Goal: Task Accomplishment & Management: Manage account settings

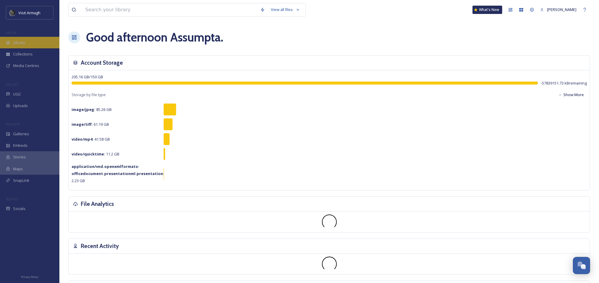
click at [30, 41] on div "Library" at bounding box center [29, 43] width 59 height 12
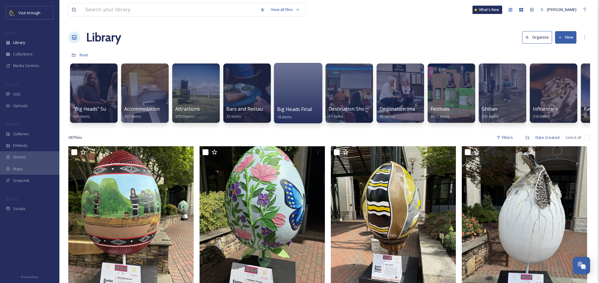
click at [282, 93] on div at bounding box center [298, 93] width 48 height 61
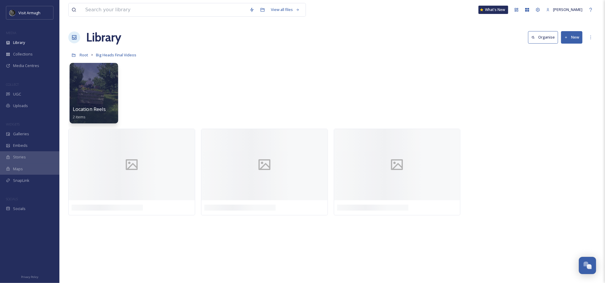
click at [97, 96] on div at bounding box center [94, 93] width 48 height 61
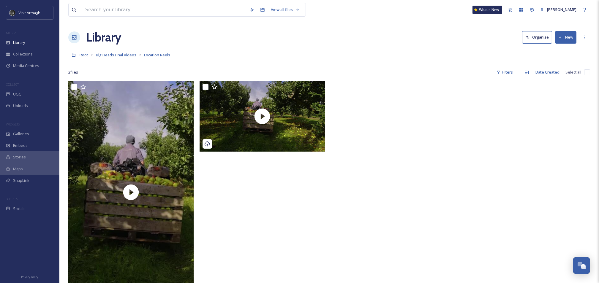
click at [125, 55] on span "Big Heads Final Videos" at bounding box center [116, 54] width 40 height 5
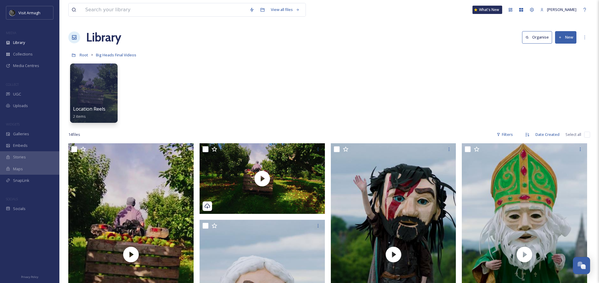
click at [566, 37] on button "New" at bounding box center [565, 37] width 21 height 12
click at [556, 76] on span "Folder" at bounding box center [558, 75] width 11 height 6
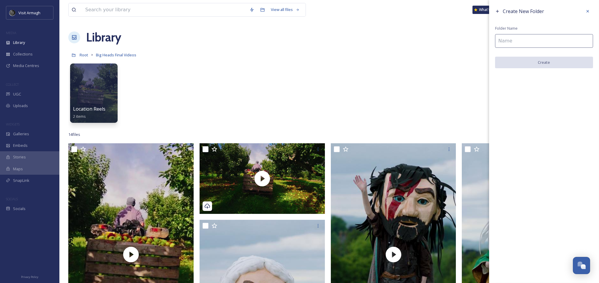
click at [515, 40] on input at bounding box center [544, 41] width 98 height 14
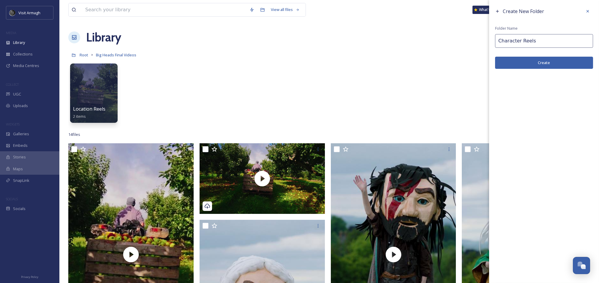
type input "Character Reels"
click at [527, 63] on button "Create" at bounding box center [544, 63] width 98 height 12
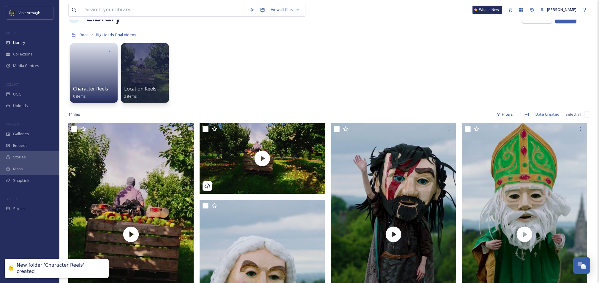
scroll to position [40, 0]
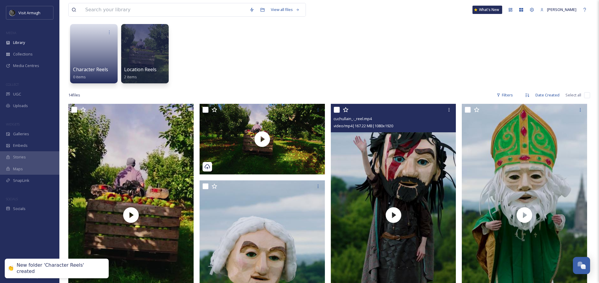
click at [337, 110] on input "checkbox" at bounding box center [337, 110] width 6 height 6
checkbox input "true"
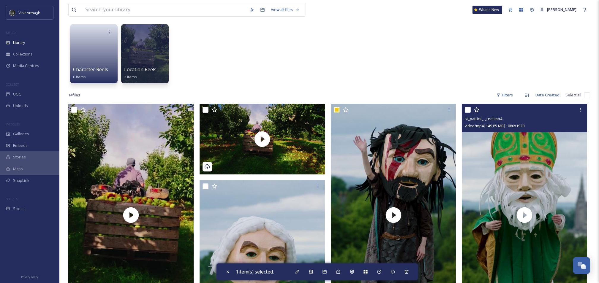
click at [465, 109] on input "checkbox" at bounding box center [468, 110] width 6 height 6
checkbox input "true"
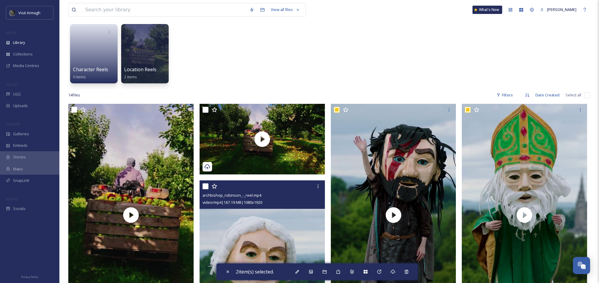
click at [206, 186] on input "checkbox" at bounding box center [206, 187] width 6 height 6
checkbox input "true"
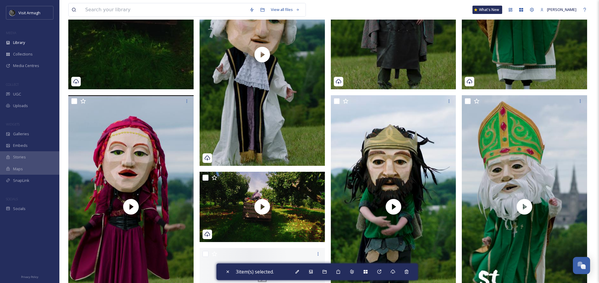
scroll to position [277, 0]
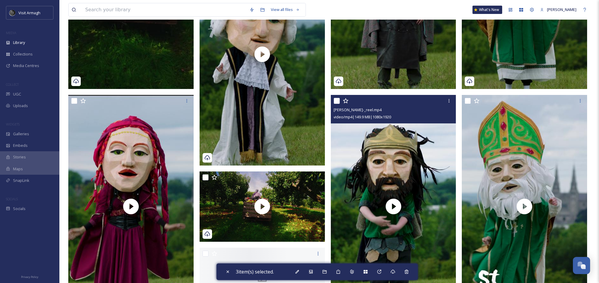
click at [335, 101] on input "checkbox" at bounding box center [337, 101] width 6 height 6
checkbox input "true"
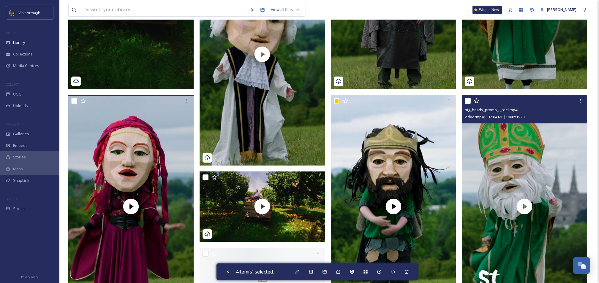
click at [468, 101] on input "checkbox" at bounding box center [468, 101] width 6 height 6
checkbox input "true"
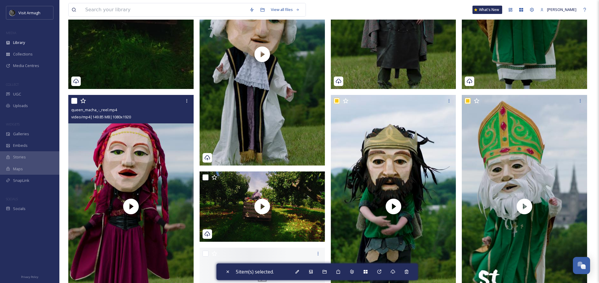
click at [75, 99] on input "checkbox" at bounding box center [74, 101] width 6 height 6
checkbox input "true"
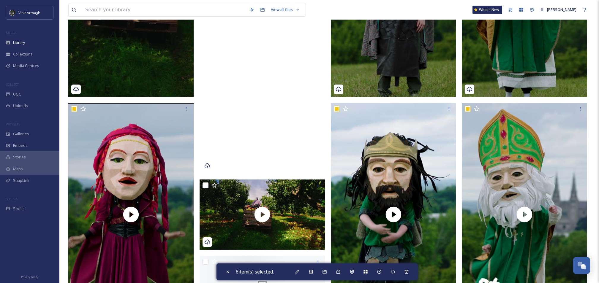
scroll to position [71, 0]
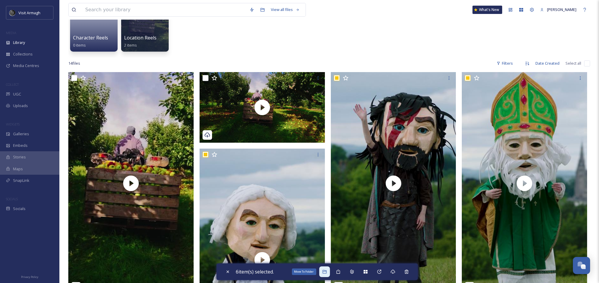
click at [326, 269] on div "Move To Folder" at bounding box center [324, 272] width 11 height 11
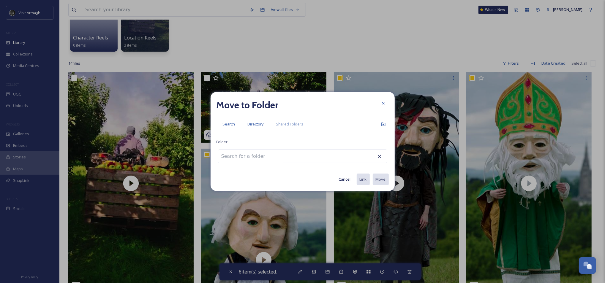
click at [249, 122] on span "Directory" at bounding box center [256, 124] width 16 height 6
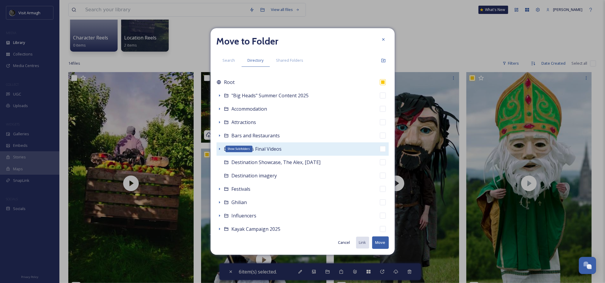
click at [220, 147] on icon at bounding box center [219, 149] width 5 height 5
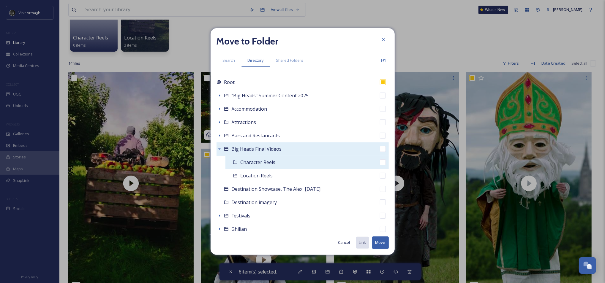
click at [251, 160] on span "Character Reels" at bounding box center [258, 162] width 35 height 7
checkbox input "false"
checkbox input "true"
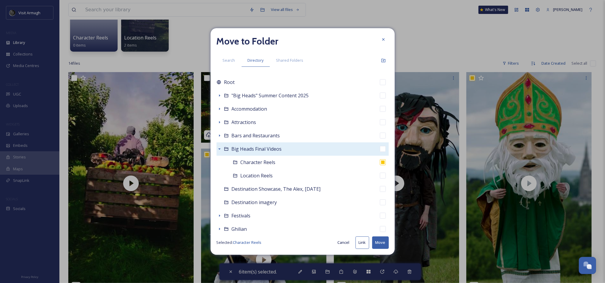
click at [380, 243] on button "Move" at bounding box center [380, 243] width 17 height 12
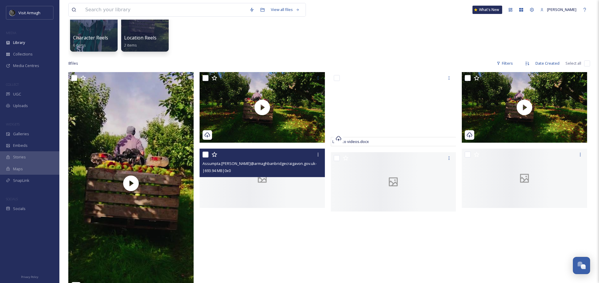
click at [264, 184] on div at bounding box center [262, 178] width 125 height 59
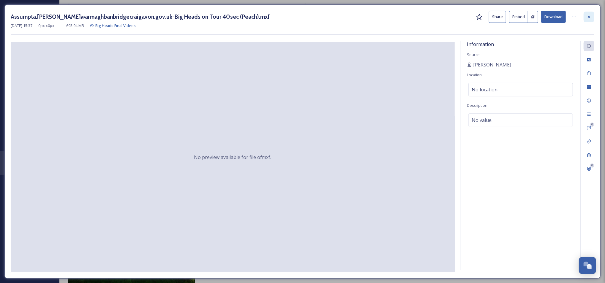
click at [590, 16] on icon at bounding box center [589, 17] width 5 height 5
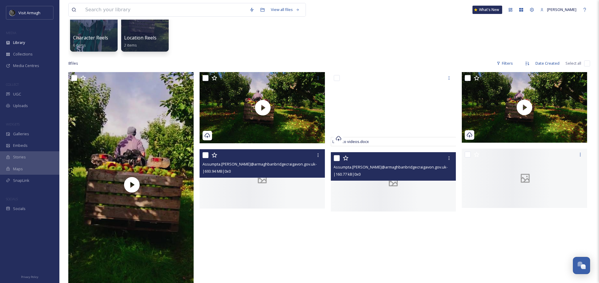
click at [426, 191] on div at bounding box center [393, 181] width 125 height 59
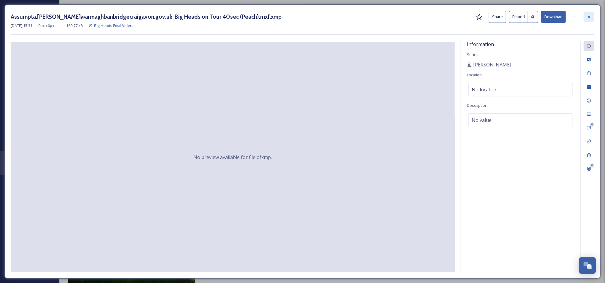
click at [587, 15] on icon at bounding box center [589, 17] width 5 height 5
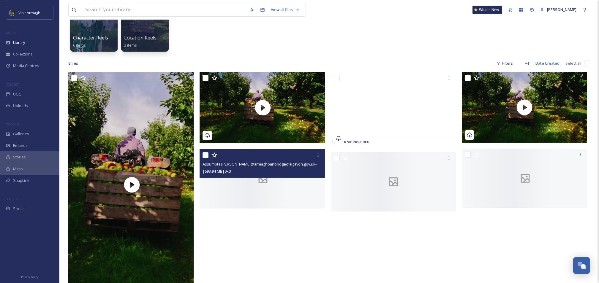
click at [206, 154] on input "checkbox" at bounding box center [206, 155] width 6 height 6
checkbox input "true"
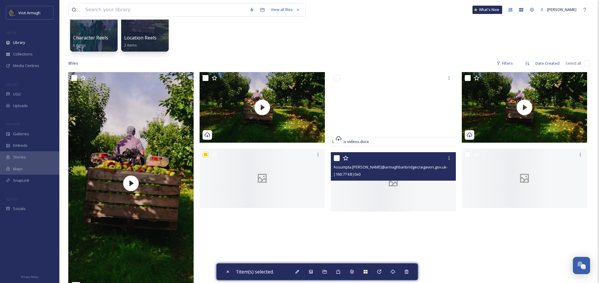
click at [335, 159] on input "checkbox" at bounding box center [337, 158] width 6 height 6
checkbox input "true"
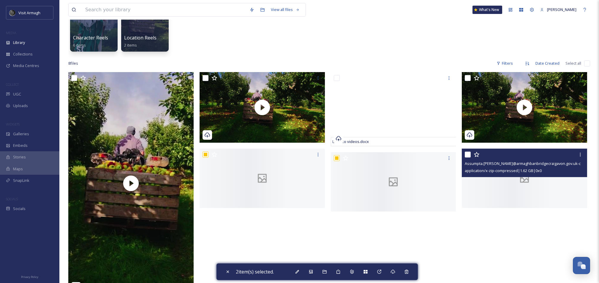
click at [468, 156] on input "checkbox" at bounding box center [468, 155] width 6 height 6
checkbox input "true"
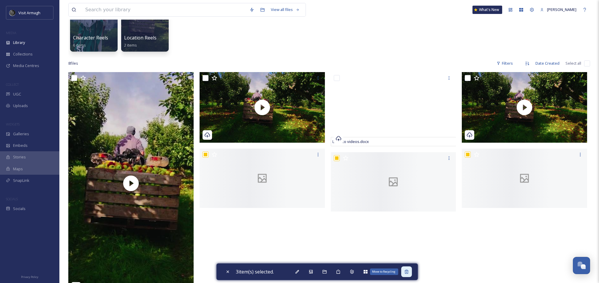
click at [409, 275] on div "Move to Recycling" at bounding box center [406, 272] width 11 height 11
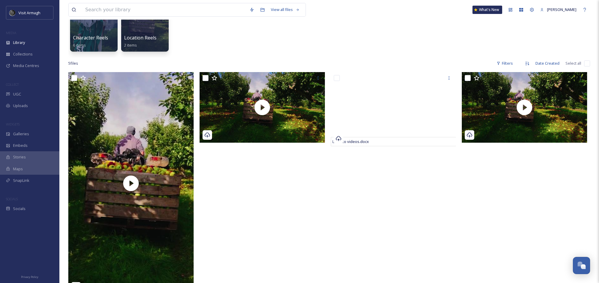
drag, startPoint x: 391, startPoint y: 203, endPoint x: 382, endPoint y: 153, distance: 51.0
click at [391, 203] on div "Links to videos.docx" at bounding box center [395, 223] width 128 height 302
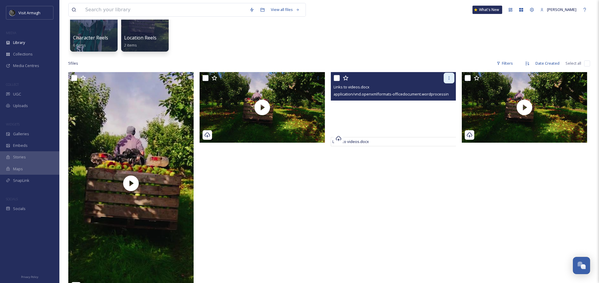
click at [449, 77] on icon at bounding box center [449, 78] width 5 height 5
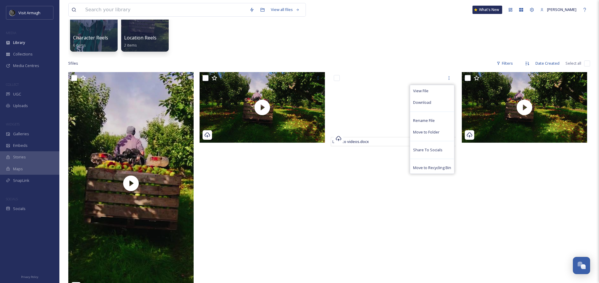
click at [355, 189] on div "Links to videos.docx View File Download Rename File Move to Folder Share To Soc…" at bounding box center [395, 223] width 128 height 302
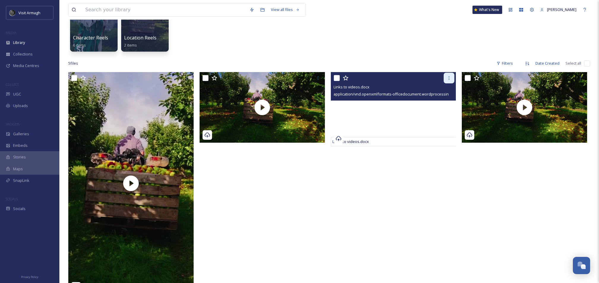
click at [447, 77] on icon at bounding box center [449, 78] width 5 height 5
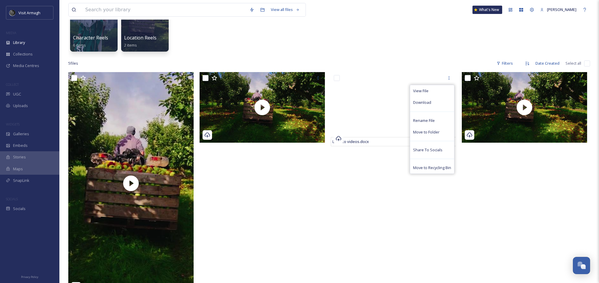
click at [371, 187] on div "Links to videos.docx View File Download Rename File Move to Folder Share To Soc…" at bounding box center [395, 223] width 128 height 302
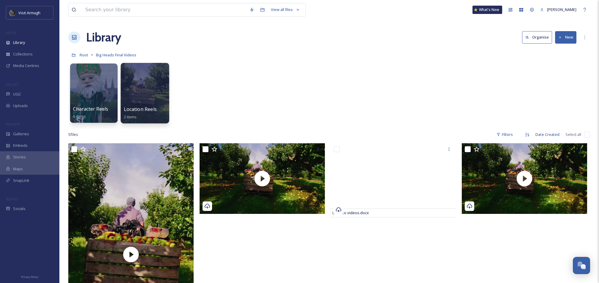
click at [149, 100] on div at bounding box center [145, 93] width 48 height 61
